Goal: Use online tool/utility: Utilize a website feature to perform a specific function

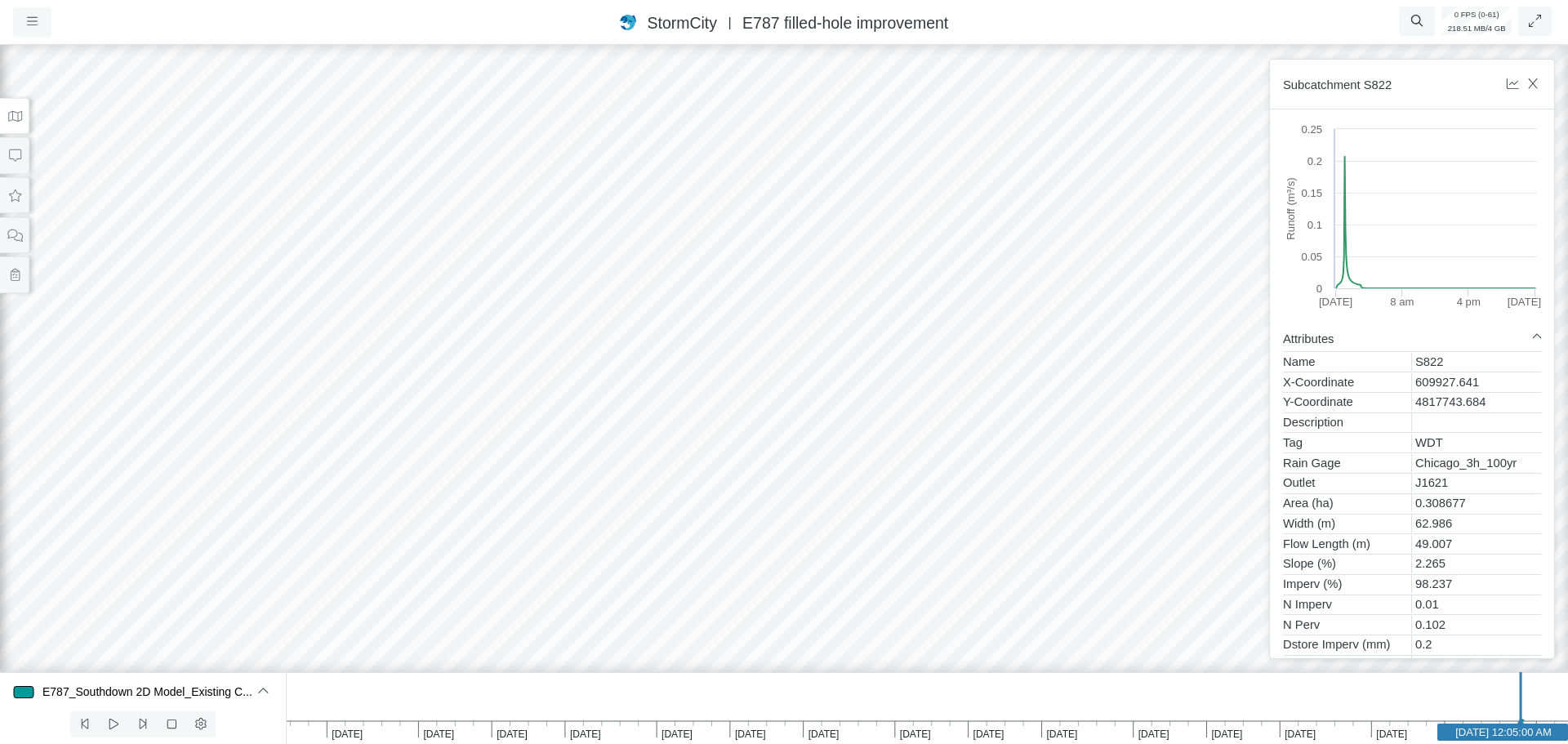
select select "Fixed Height"
click at [16, 108] on button at bounding box center [15, 116] width 29 height 37
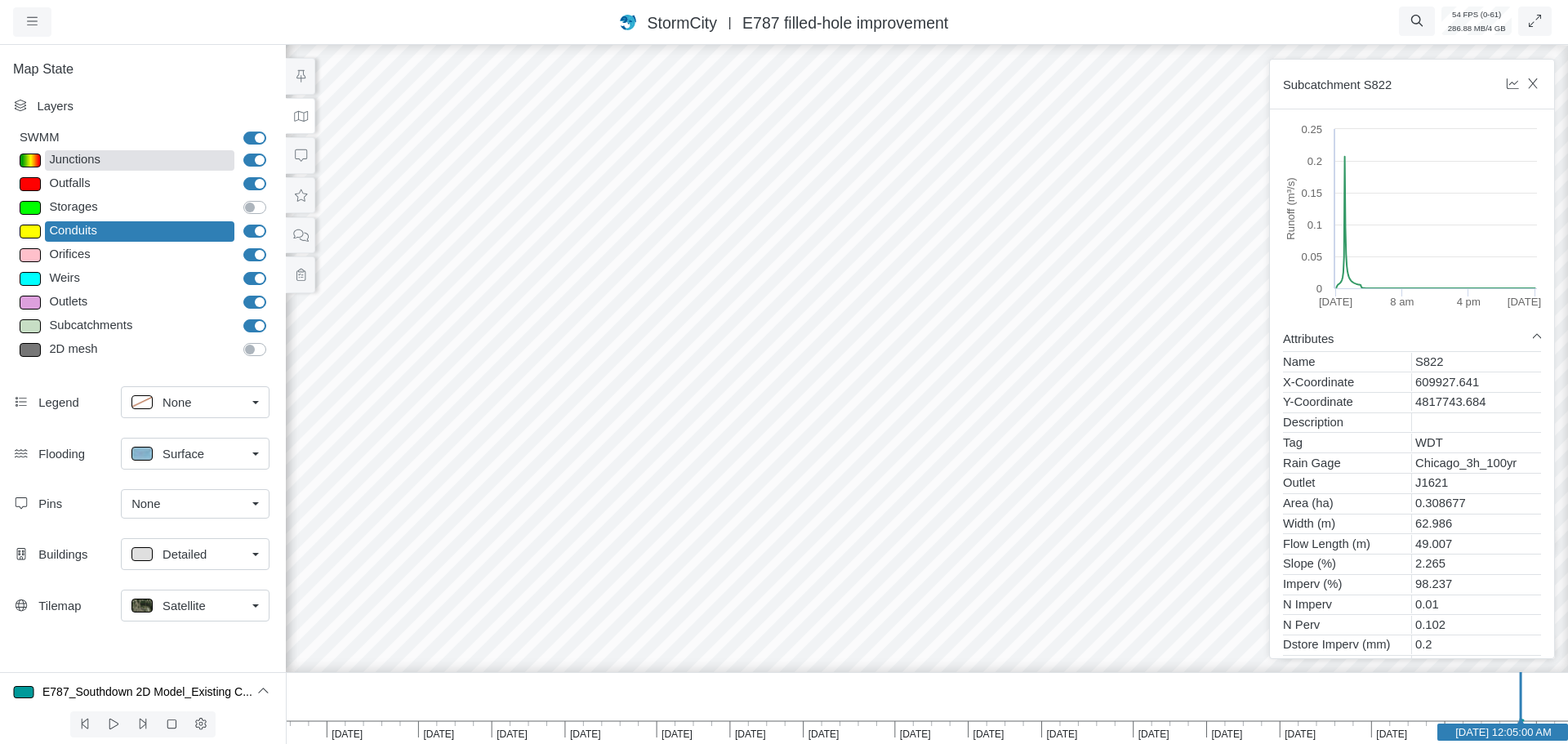
click at [97, 160] on div "Junctions" at bounding box center [140, 161] width 190 height 21
type input "< 0.5m"
type textarea "TS_Depth < 0.5"
select select "CIRCLE"
type input "7"
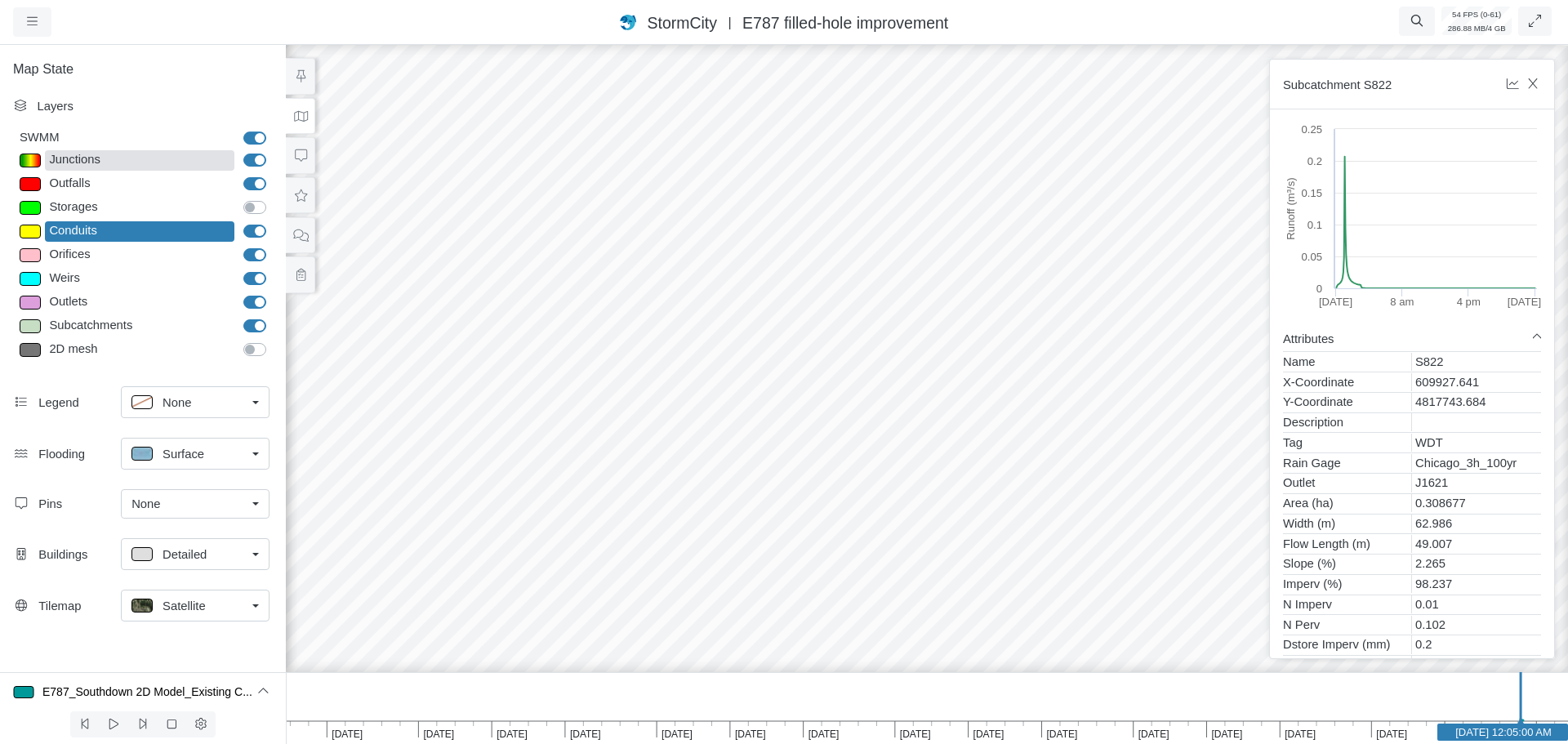
checkbox input "true"
type input "0"
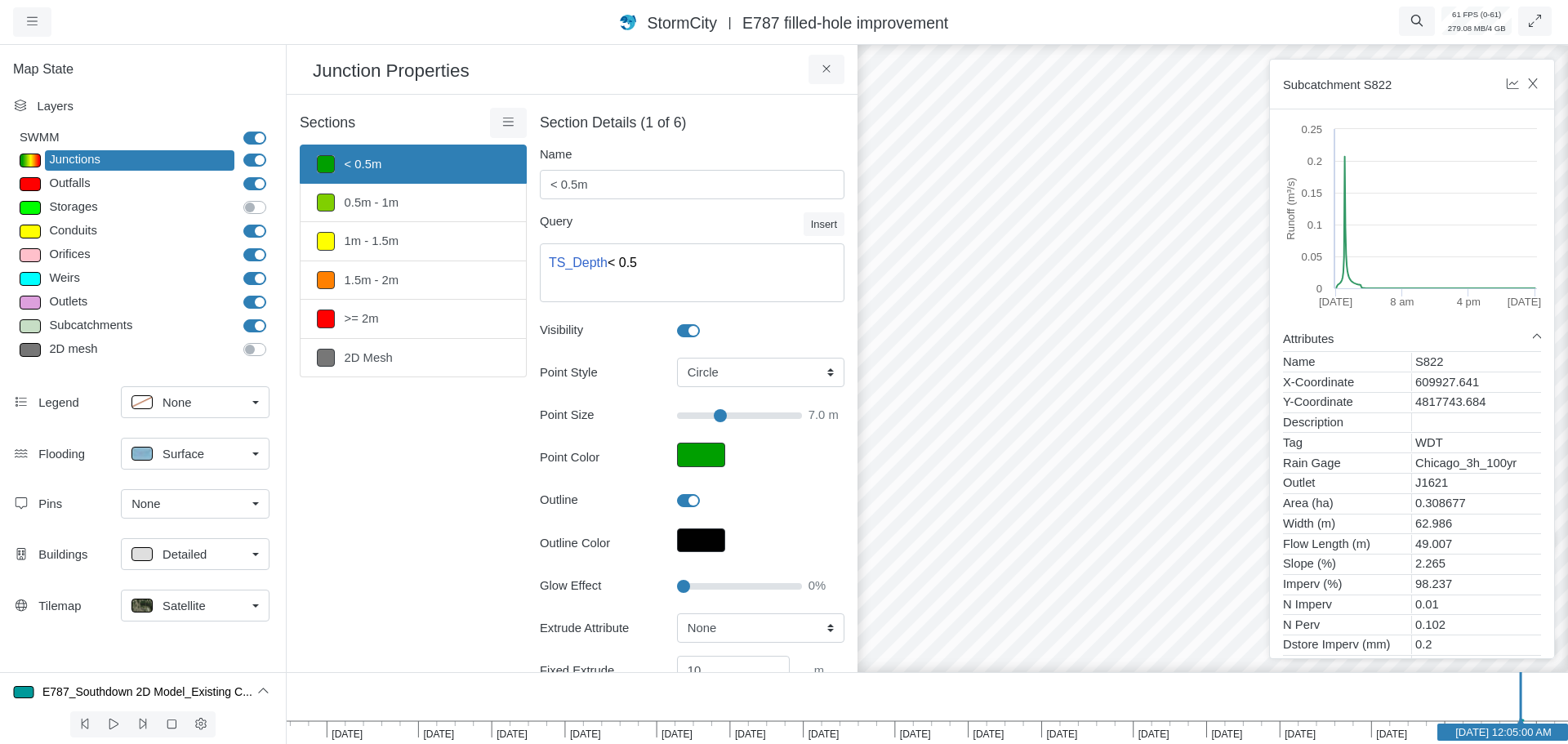
type input "7"
drag, startPoint x: 1204, startPoint y: 537, endPoint x: 1121, endPoint y: 471, distance: 106.0
click at [1121, 472] on div "Entity or function does not exist in this scenario. Building Government facilit…" at bounding box center [1213, 393] width 1568 height 703
type input "15"
click at [697, 582] on input "Glow Effect" at bounding box center [740, 586] width 125 height 18
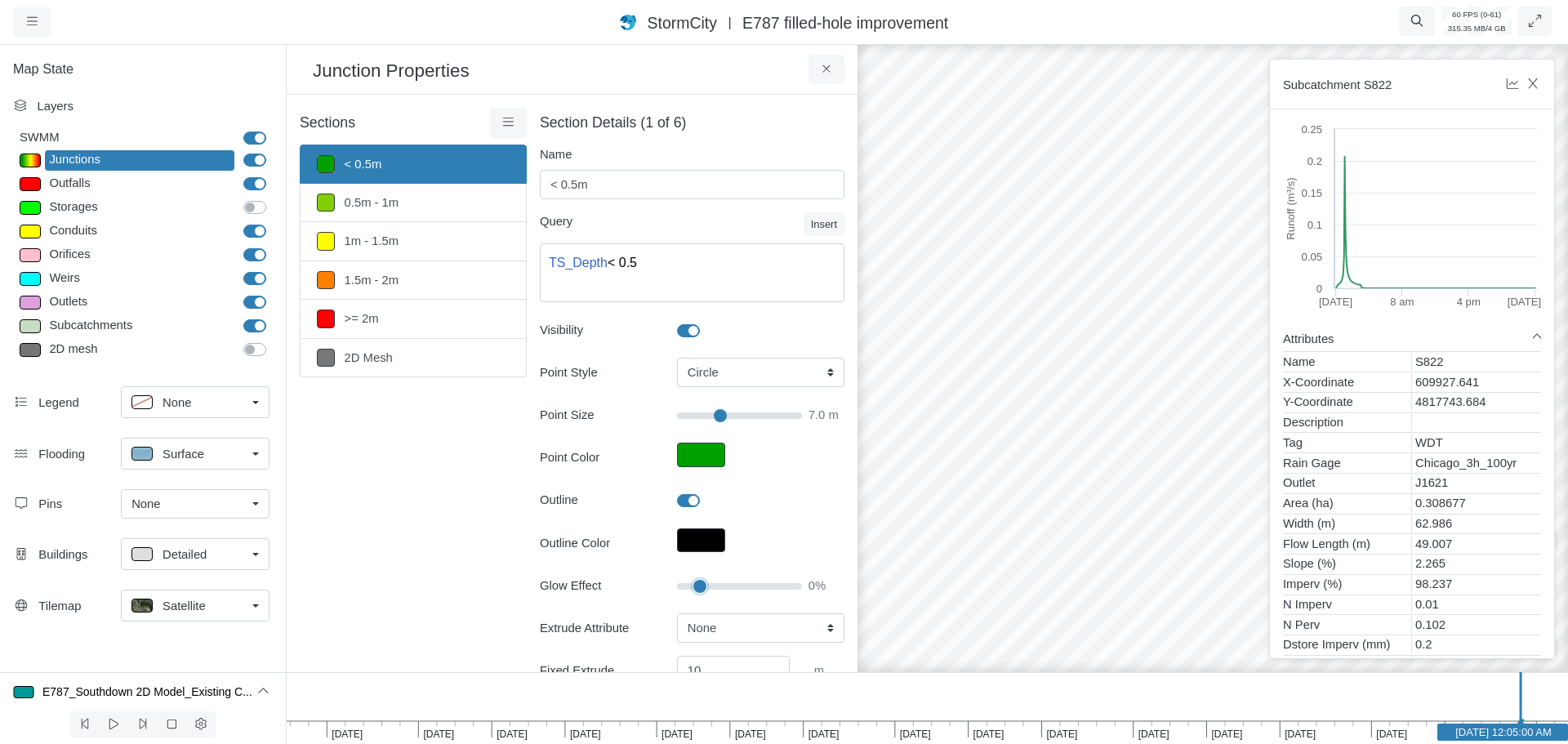
type input "7"
drag, startPoint x: 1140, startPoint y: 495, endPoint x: 883, endPoint y: 567, distance: 266.9
click at [883, 567] on div "Entity or function does not exist in this scenario. Building Government facilit…" at bounding box center [1213, 393] width 1568 height 703
drag, startPoint x: 699, startPoint y: 586, endPoint x: 634, endPoint y: 591, distance: 65.2
type input "0"
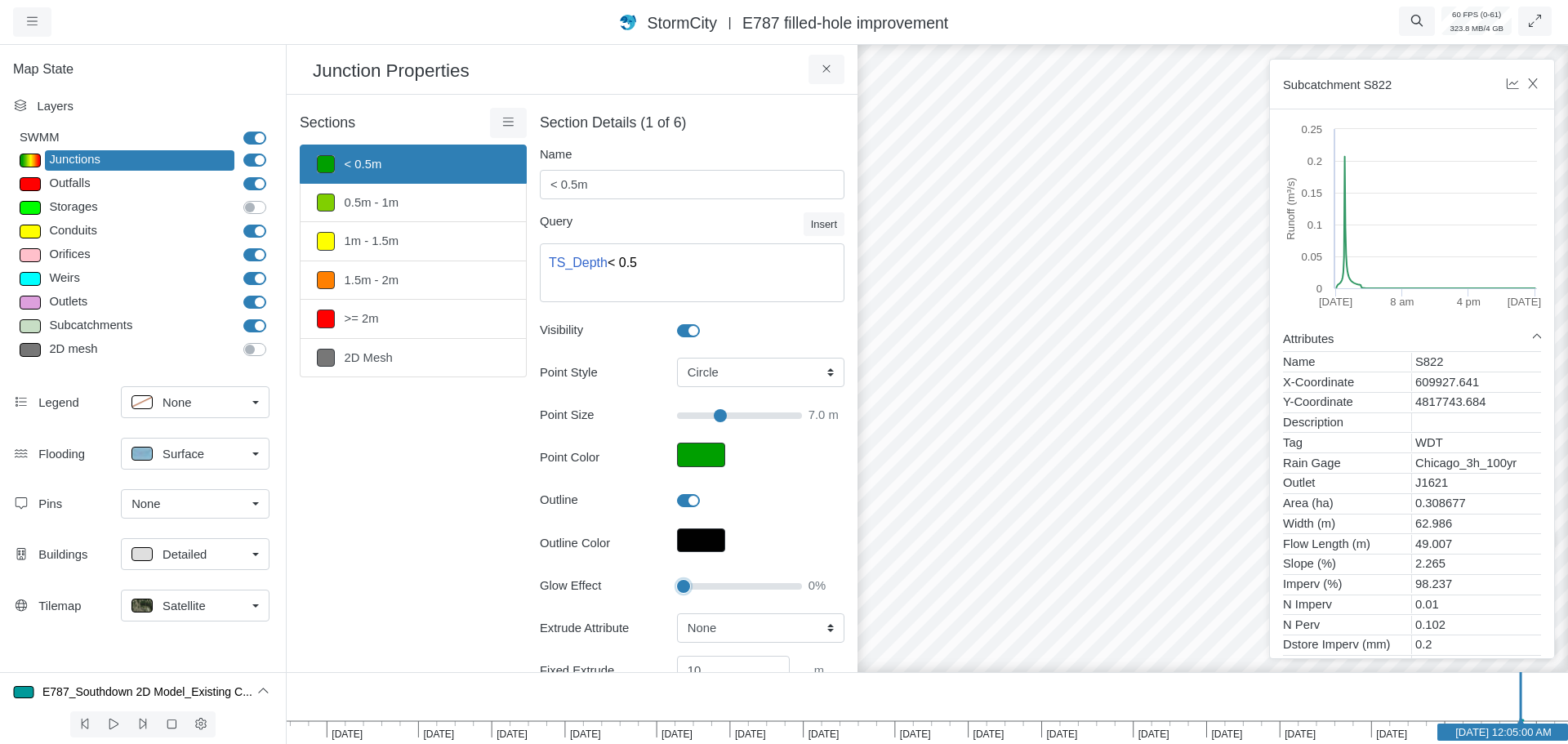
click at [677, 591] on input "Glow Effect" at bounding box center [740, 586] width 125 height 18
type input "7"
drag, startPoint x: 1183, startPoint y: 459, endPoint x: 1032, endPoint y: 498, distance: 156.0
click at [1032, 498] on div "Entity or function does not exist in this scenario. Building Government facilit…" at bounding box center [1213, 393] width 1568 height 703
click at [197, 726] on icon at bounding box center [201, 724] width 15 height 12
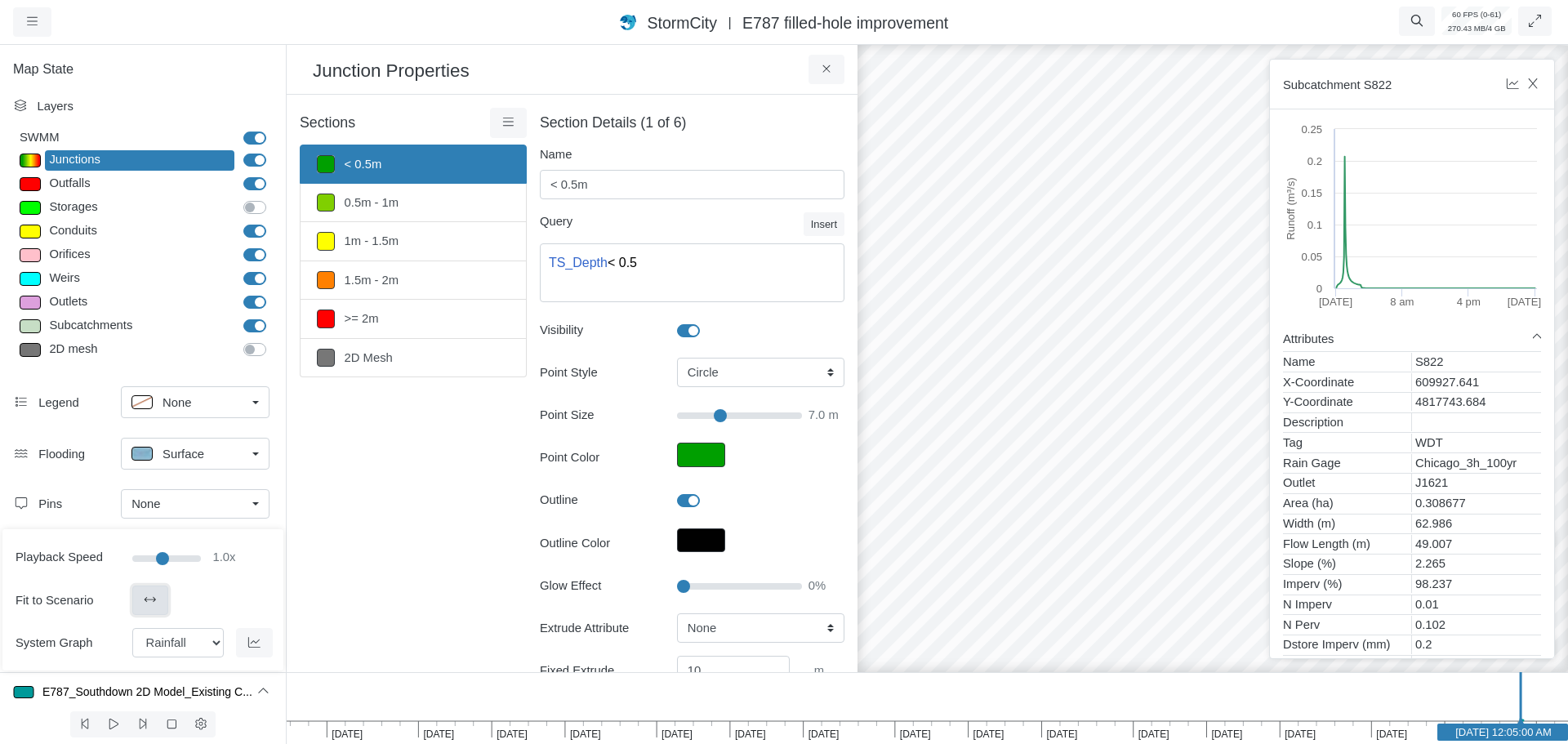
click at [154, 606] on icon at bounding box center [150, 600] width 15 height 12
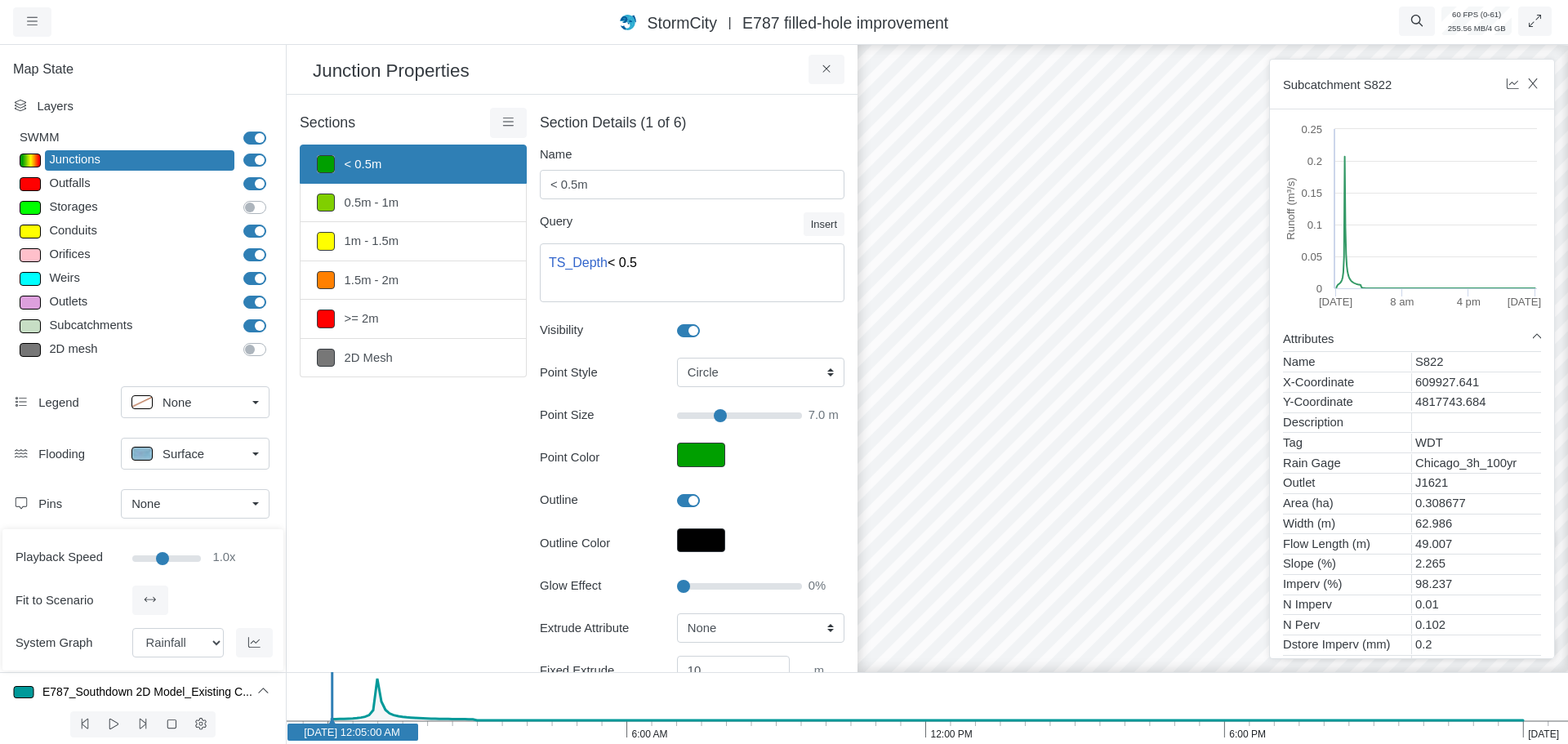
click at [382, 739] on rect at bounding box center [352, 732] width 131 height 17
click at [377, 737] on text "[DATE] 1:05:00 AM" at bounding box center [382, 732] width 90 height 12
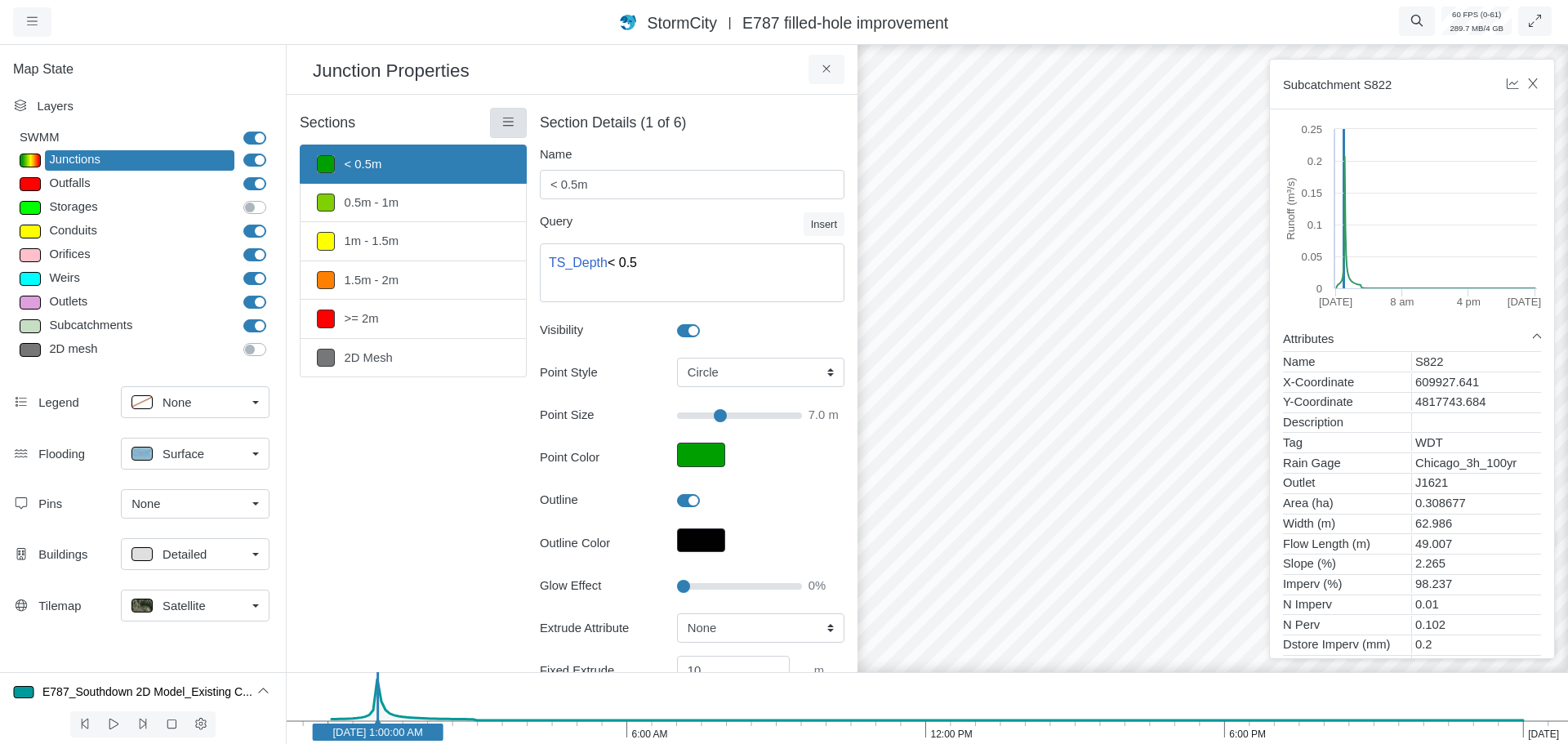
click at [503, 119] on icon at bounding box center [508, 122] width 10 height 9
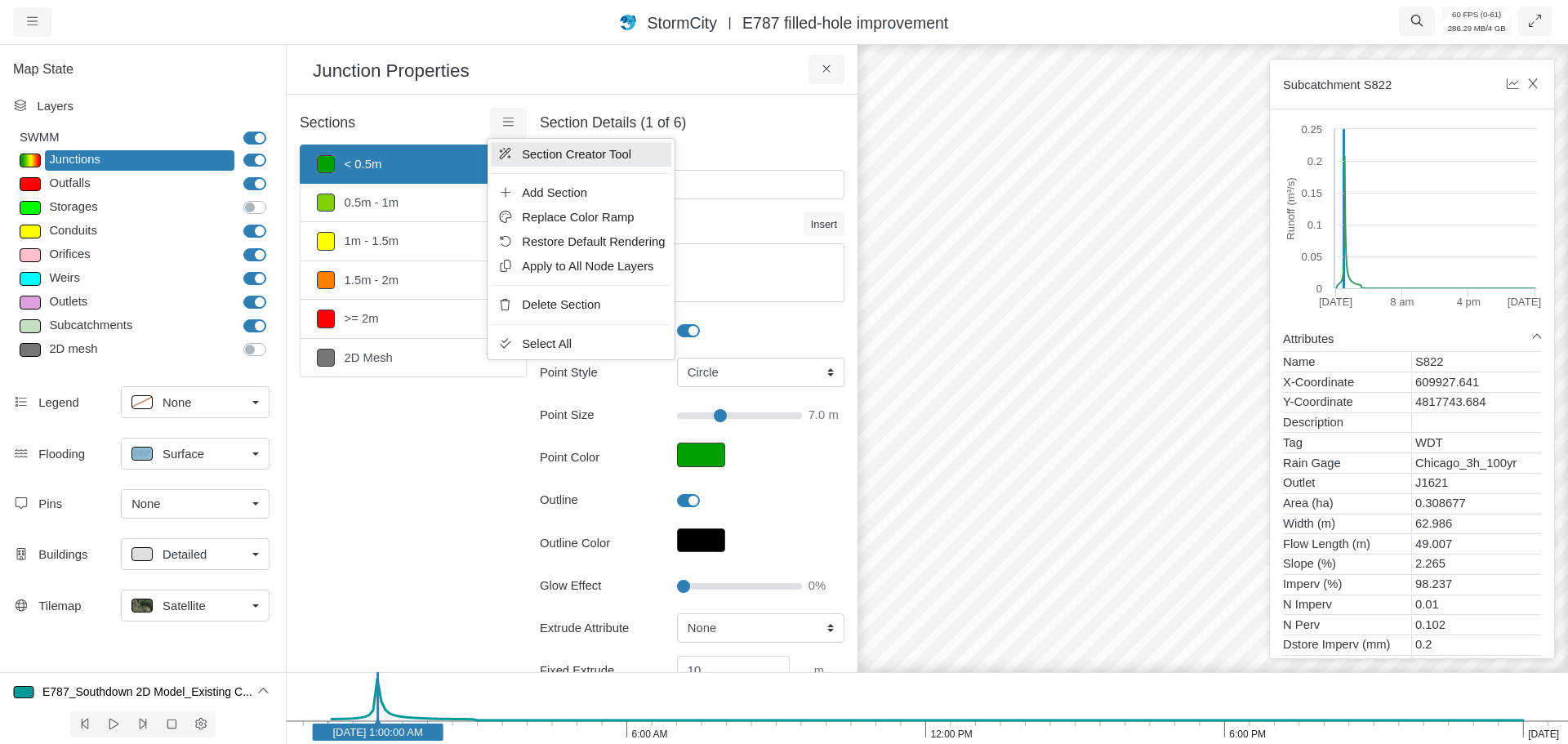
click at [557, 159] on span "Section Creator Tool" at bounding box center [576, 154] width 109 height 13
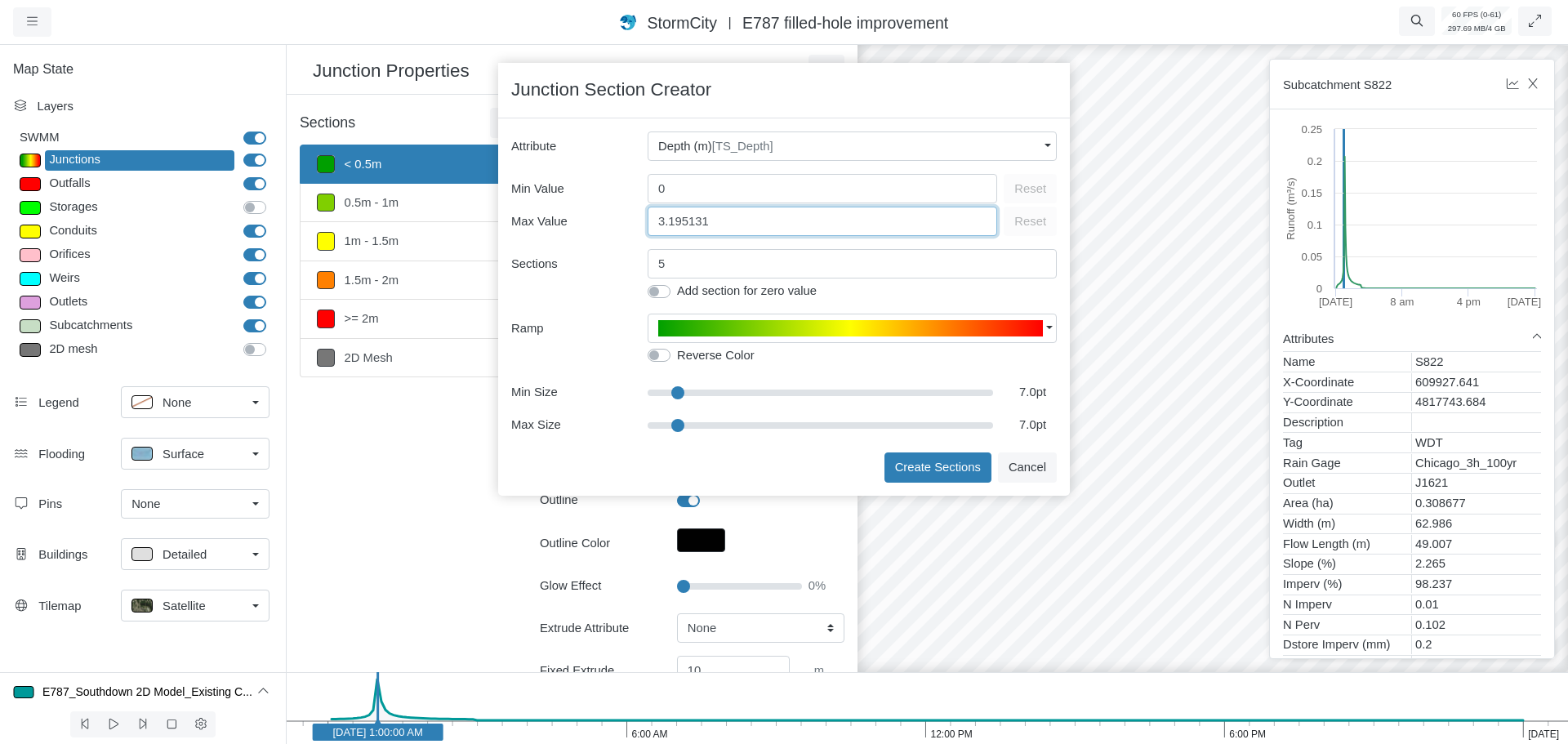
drag, startPoint x: 663, startPoint y: 224, endPoint x: 639, endPoint y: 221, distance: 24.2
click at [640, 222] on div "Max Value 3.195131 Reset" at bounding box center [784, 220] width 545 height 32
type input "2.195131"
click at [937, 466] on button "Create Sections" at bounding box center [938, 467] width 107 height 29
type input "7"
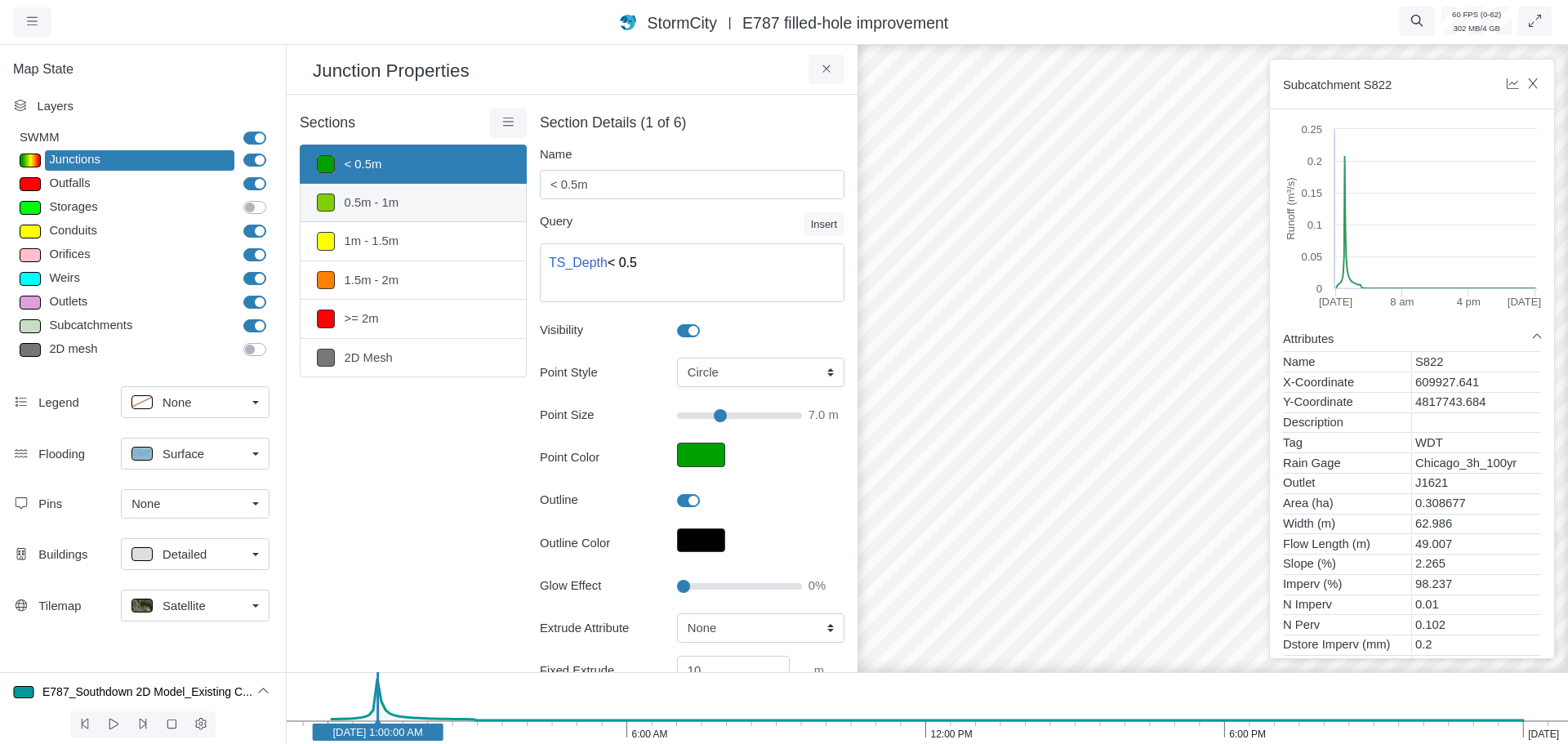
click at [420, 210] on link "0.5m - 1m" at bounding box center [414, 203] width 227 height 38
type input "0.5m - 1m"
type textarea "TS_Depth >= 0.5 AND TS_Depth < 1"
type input "7"
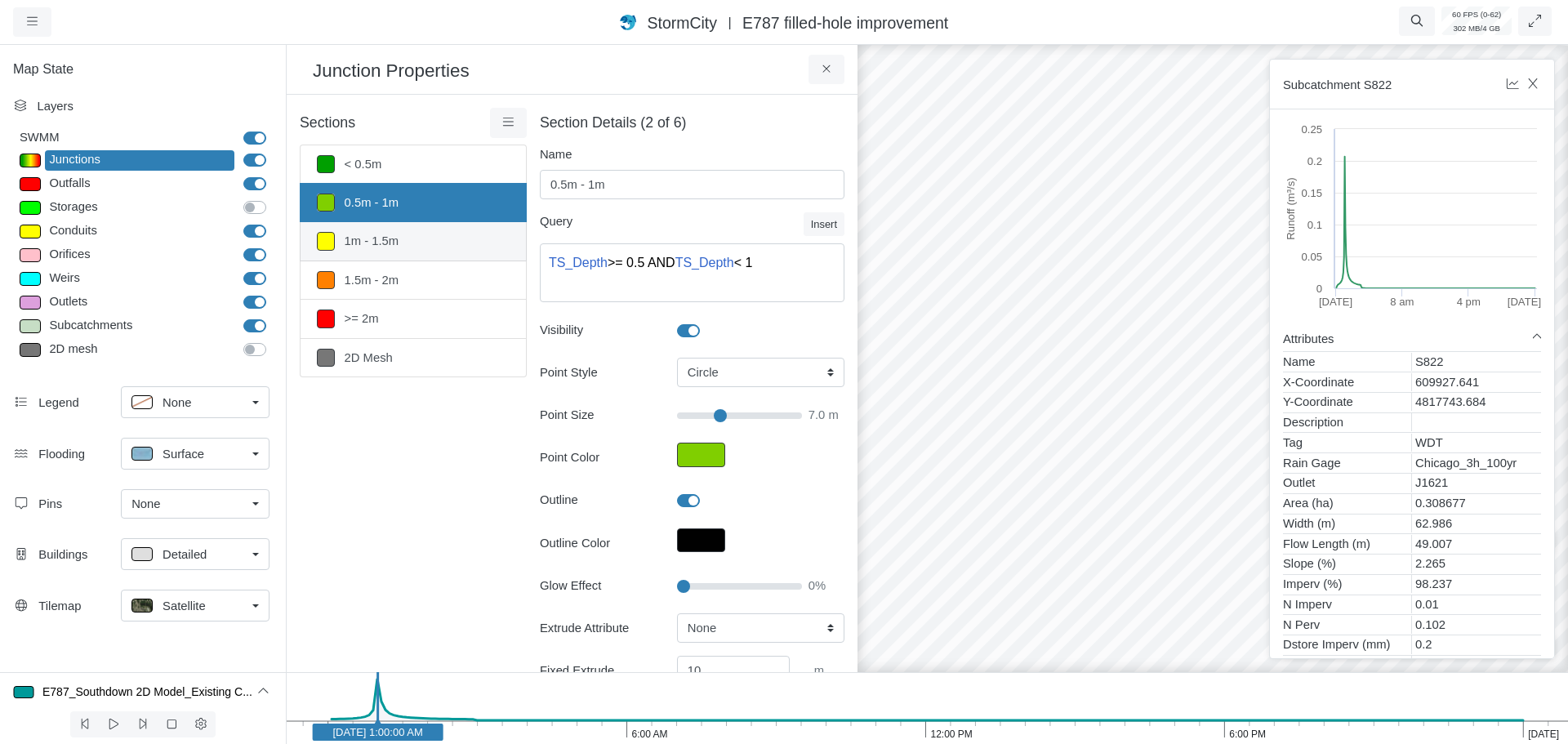
click at [419, 244] on link "1m - 1.5m" at bounding box center [414, 241] width 227 height 38
type input "1m - 1.5m"
type textarea "TS_Depth >= 1 AND TS_Depth < 1.5"
type input "7"
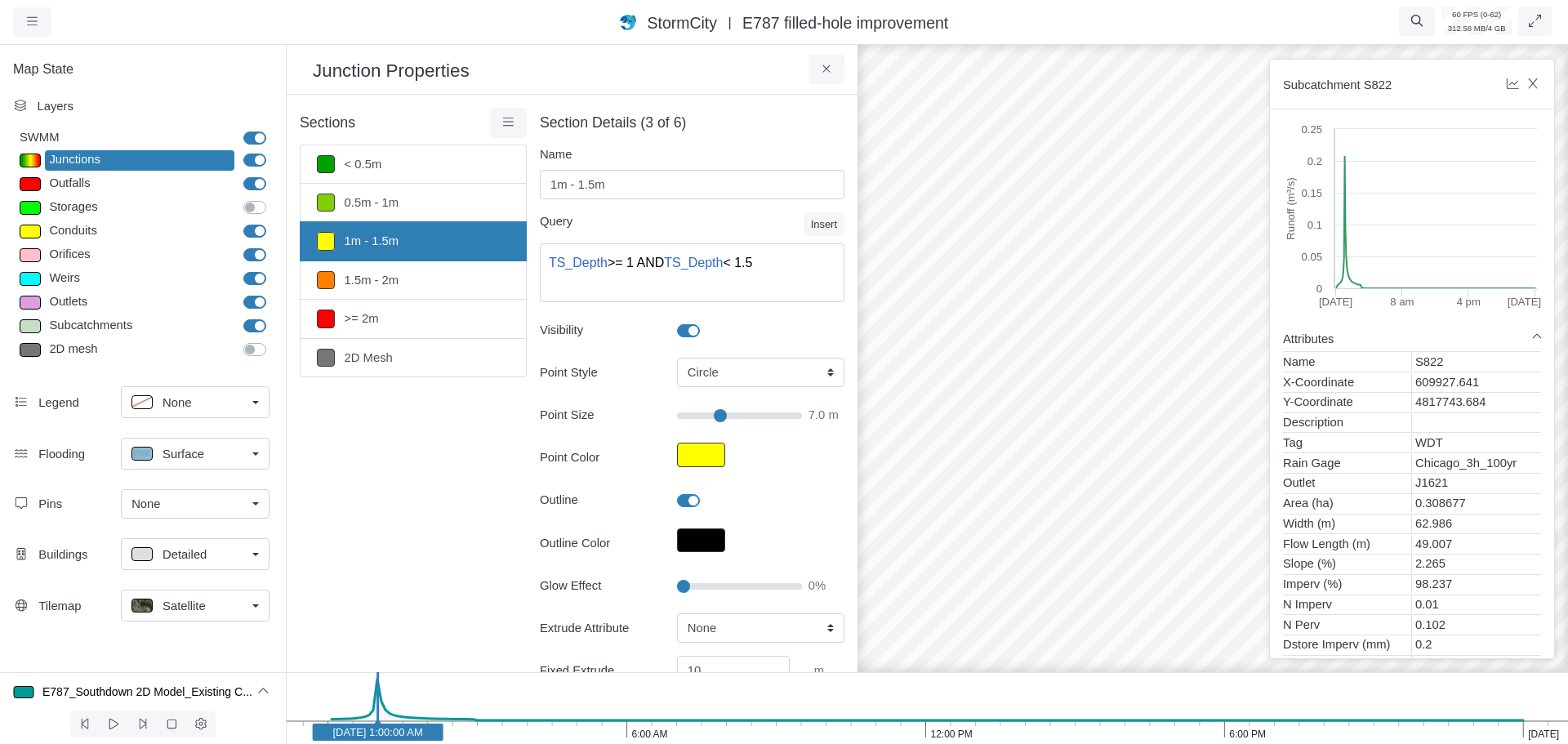
drag, startPoint x: 930, startPoint y: 562, endPoint x: 1141, endPoint y: 476, distance: 227.9
click at [1141, 476] on div "Entity or function does not exist in this scenario. Building Government facilit…" at bounding box center [1213, 393] width 1568 height 703
drag, startPoint x: 950, startPoint y: 331, endPoint x: 1011, endPoint y: 390, distance: 84.9
click at [1043, 391] on div "Entity or function does not exist in this scenario. Building Government facilit…" at bounding box center [1213, 393] width 1568 height 703
type input "40"
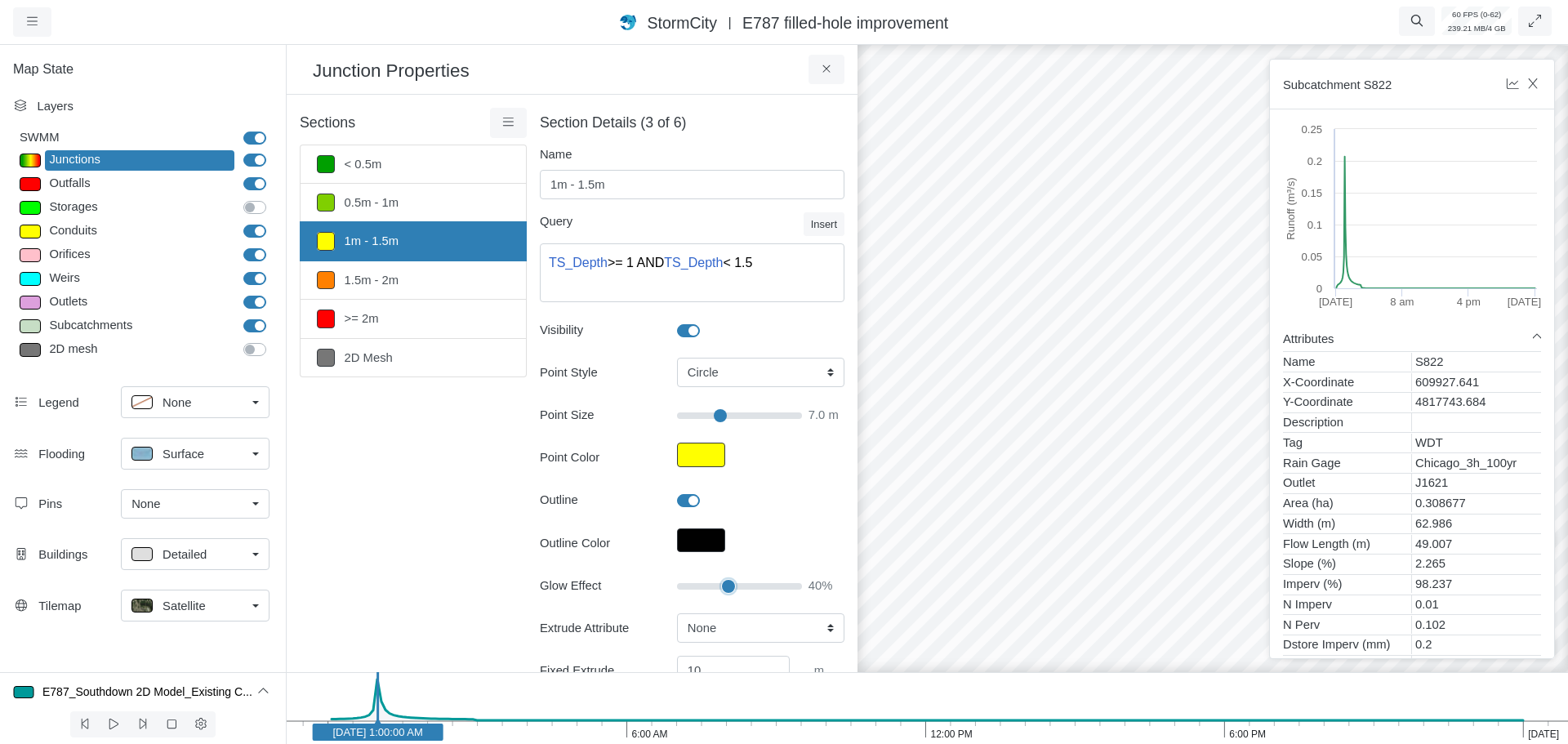
click at [723, 584] on input "Glow Effect" at bounding box center [740, 586] width 125 height 18
type input "7"
drag, startPoint x: 1140, startPoint y: 540, endPoint x: 825, endPoint y: 535, distance: 315.0
drag, startPoint x: 936, startPoint y: 484, endPoint x: 1146, endPoint y: 467, distance: 210.7
drag, startPoint x: 1173, startPoint y: 249, endPoint x: 917, endPoint y: 635, distance: 463.2
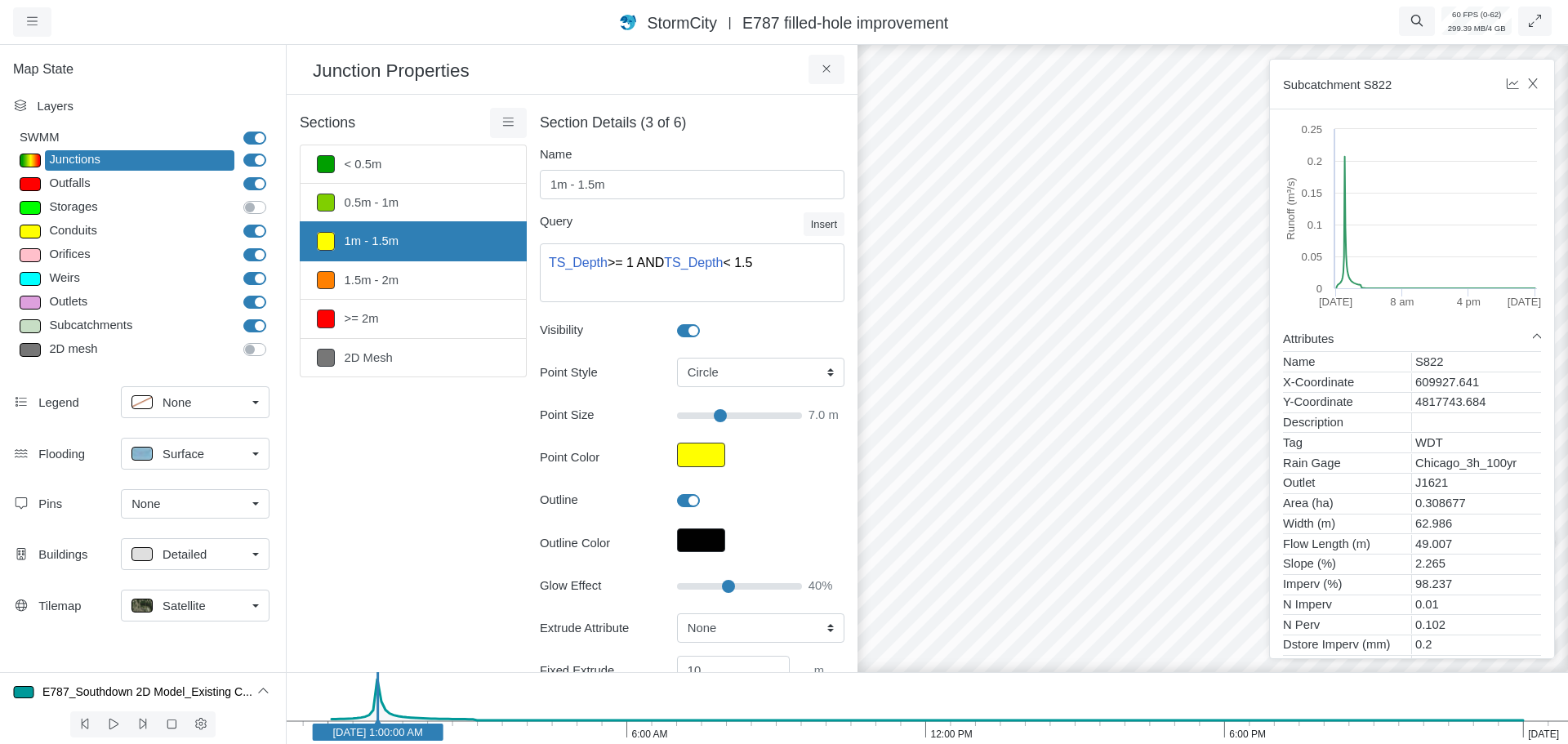
click at [887, 694] on div "Projects Groups Users Preferences Profiles Data Centers Accounts Support About …" at bounding box center [784, 372] width 1568 height 744
